Goal: Information Seeking & Learning: Learn about a topic

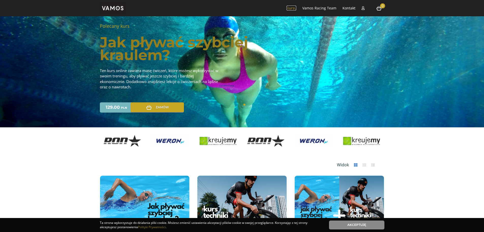
click at [292, 8] on link "Kursy" at bounding box center [292, 8] width 10 height 5
click at [366, 8] on li "Zaloguj" at bounding box center [363, 8] width 8 height 16
click at [369, 22] on link "Zaloguj" at bounding box center [393, 24] width 62 height 16
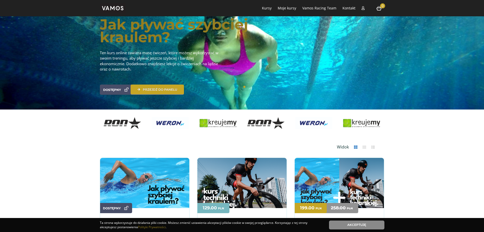
scroll to position [51, 0]
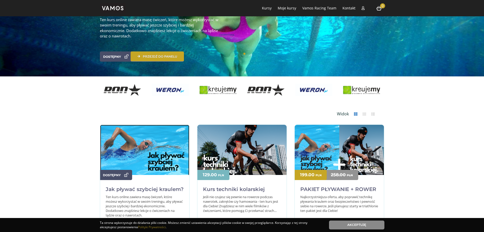
click at [152, 164] on img at bounding box center [144, 154] width 89 height 59
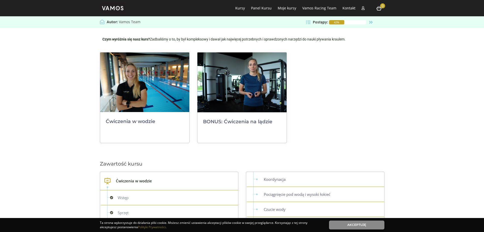
scroll to position [153, 0]
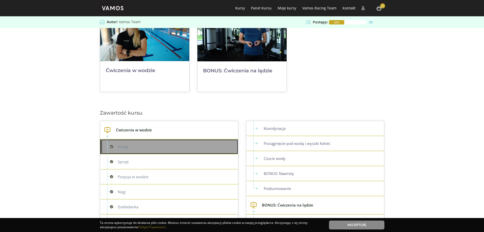
click at [133, 151] on link "Wstęp" at bounding box center [169, 146] width 137 height 15
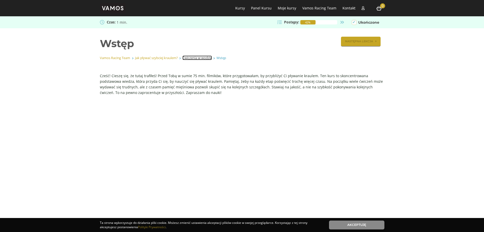
click at [198, 58] on link "Ćwiczenia w wodzie" at bounding box center [197, 57] width 29 height 5
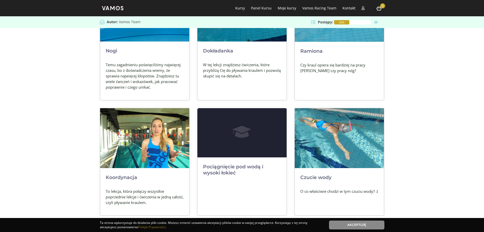
scroll to position [254, 0]
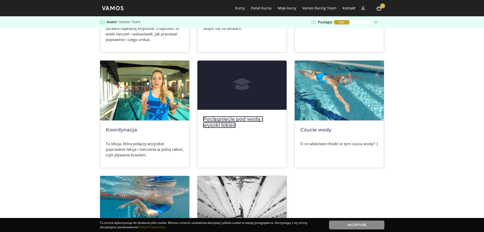
click at [241, 121] on link "Pociągnięcie pod wodą i wysoki łokieć" at bounding box center [233, 122] width 60 height 12
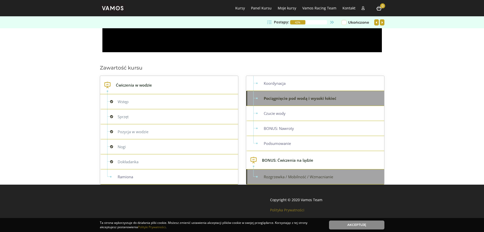
scroll to position [192, 0]
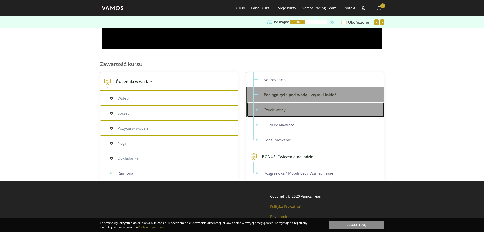
click at [305, 115] on link "Czucie wody" at bounding box center [315, 109] width 137 height 15
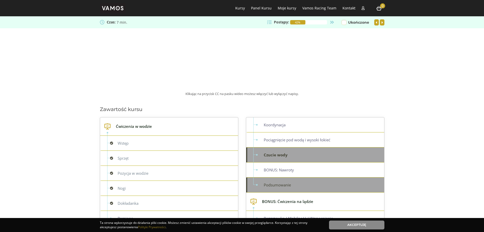
scroll to position [184, 0]
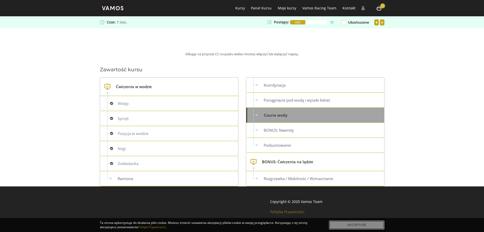
click at [361, 223] on link "Akceptuję" at bounding box center [356, 224] width 55 height 9
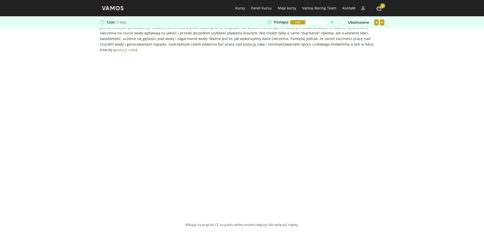
scroll to position [6, 0]
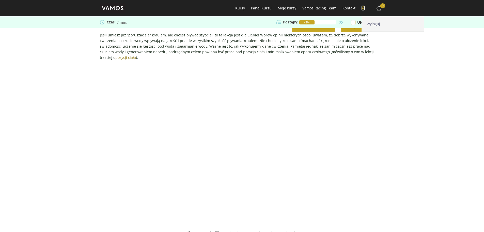
click at [364, 9] on icon at bounding box center [363, 8] width 3 height 4
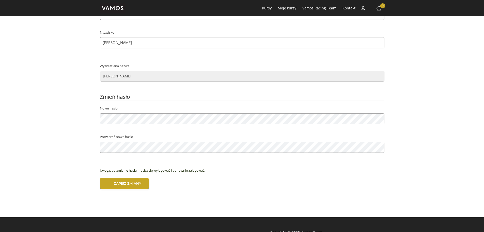
scroll to position [76, 0]
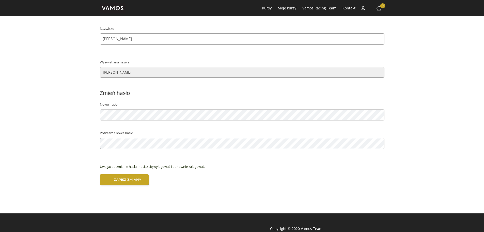
click at [111, 187] on p "Zapisz zmiany" at bounding box center [242, 185] width 285 height 22
click at [132, 182] on input "Zapisz zmiany" at bounding box center [124, 179] width 49 height 11
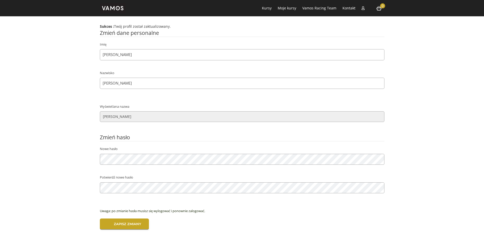
scroll to position [76, 0]
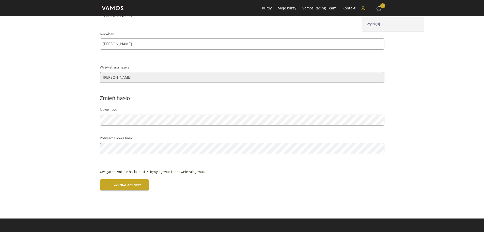
click at [359, 10] on li "Wyloguj" at bounding box center [363, 8] width 8 height 16
click at [371, 22] on link "Wyloguj" at bounding box center [393, 24] width 62 height 16
